Goal: Task Accomplishment & Management: Use online tool/utility

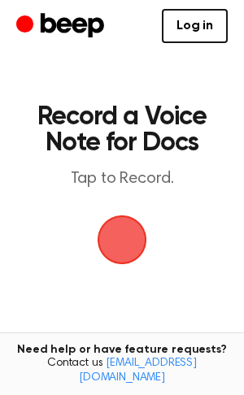
click at [118, 241] on span "button" at bounding box center [123, 240] width 50 height 50
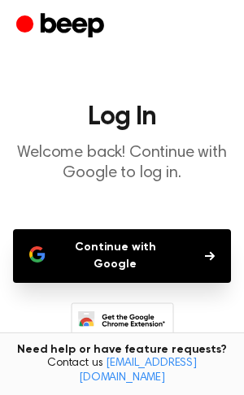
click at [115, 243] on button "Continue with Google" at bounding box center [122, 256] width 218 height 54
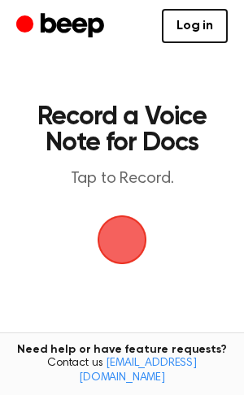
click at [107, 236] on span "button" at bounding box center [121, 239] width 55 height 55
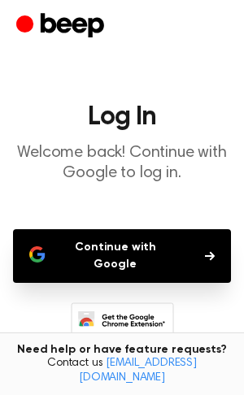
click at [109, 240] on button "Continue with Google" at bounding box center [122, 256] width 218 height 54
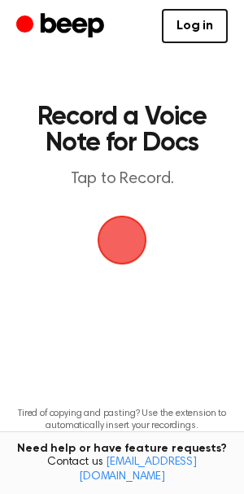
click at [115, 235] on span "button" at bounding box center [122, 240] width 46 height 46
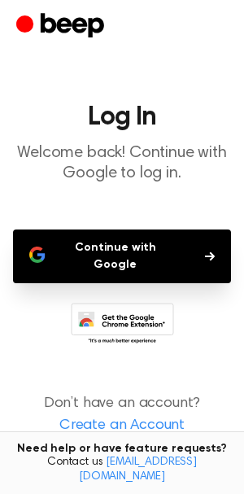
click at [115, 241] on button "Continue with Google" at bounding box center [122, 256] width 218 height 54
